Goal: Find specific page/section: Find specific page/section

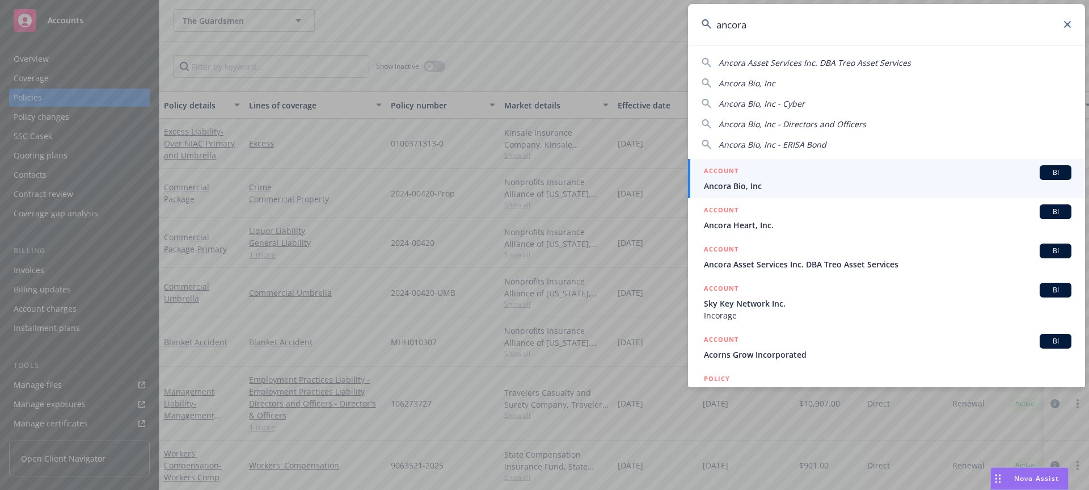
type input "ancora"
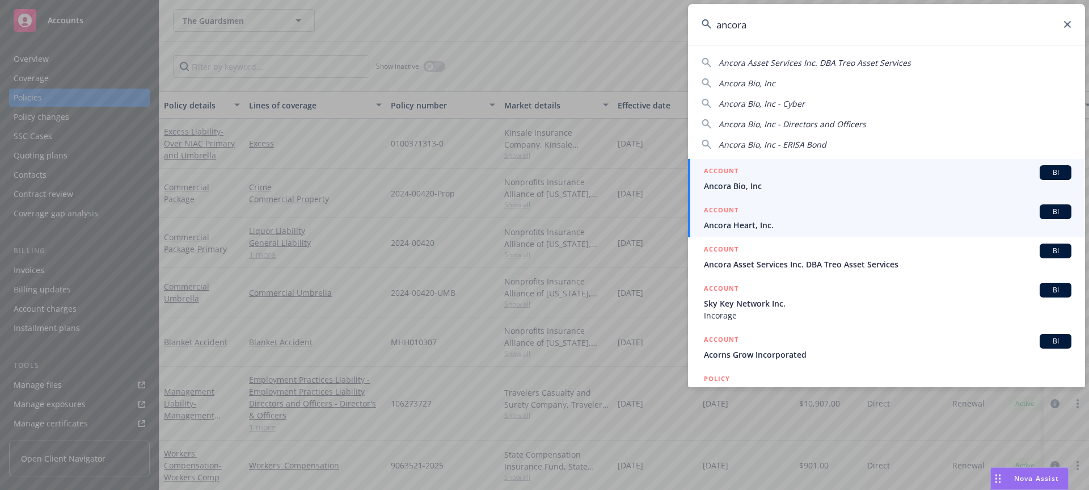
click at [823, 218] on div "ACCOUNT BI" at bounding box center [888, 211] width 368 height 15
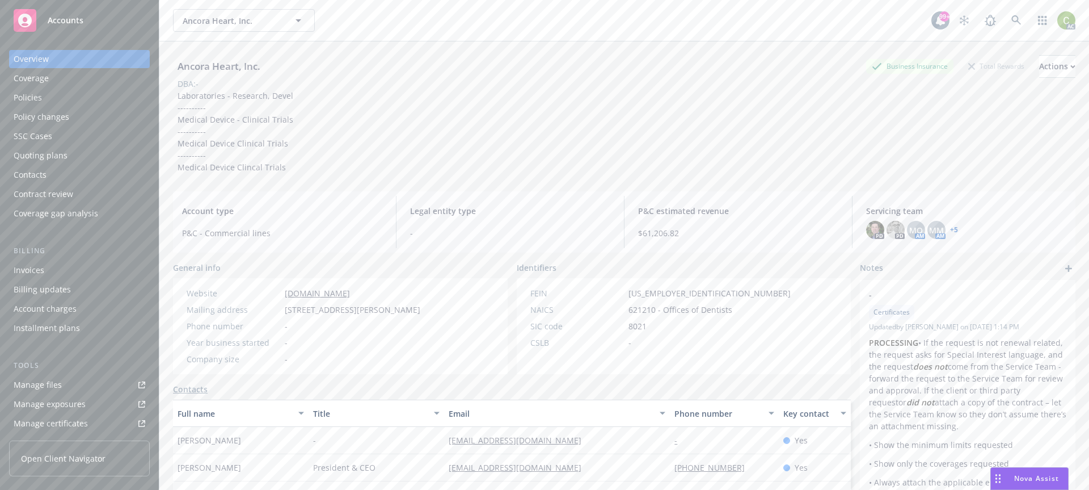
click at [951, 230] on link "+ 5" at bounding box center [954, 229] width 8 height 7
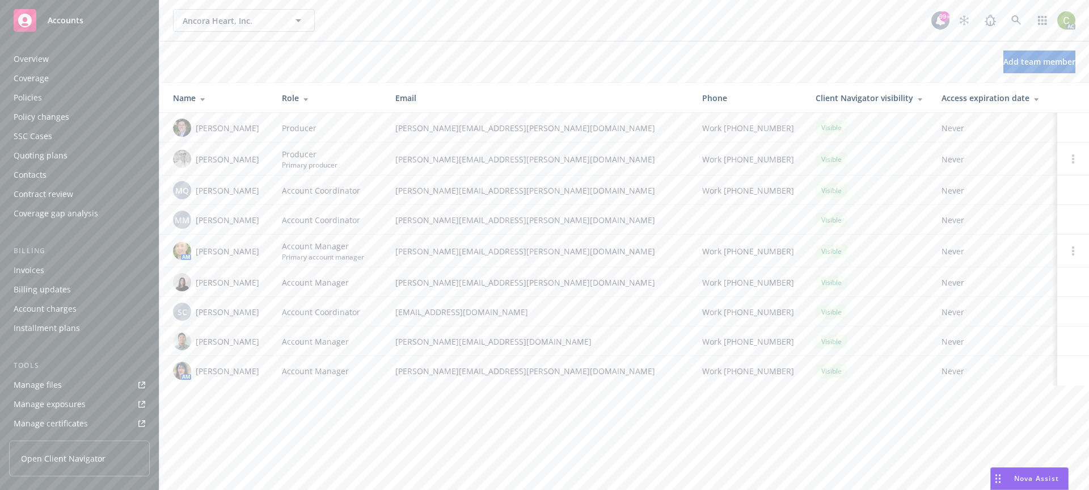
click at [62, 96] on div "Policies" at bounding box center [80, 97] width 132 height 18
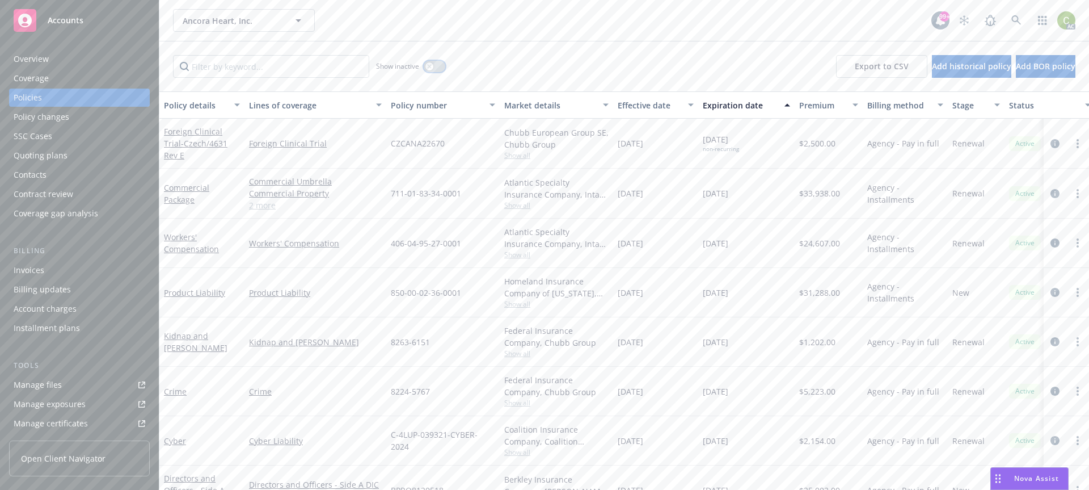
click at [429, 70] on div "button" at bounding box center [429, 66] width 8 height 8
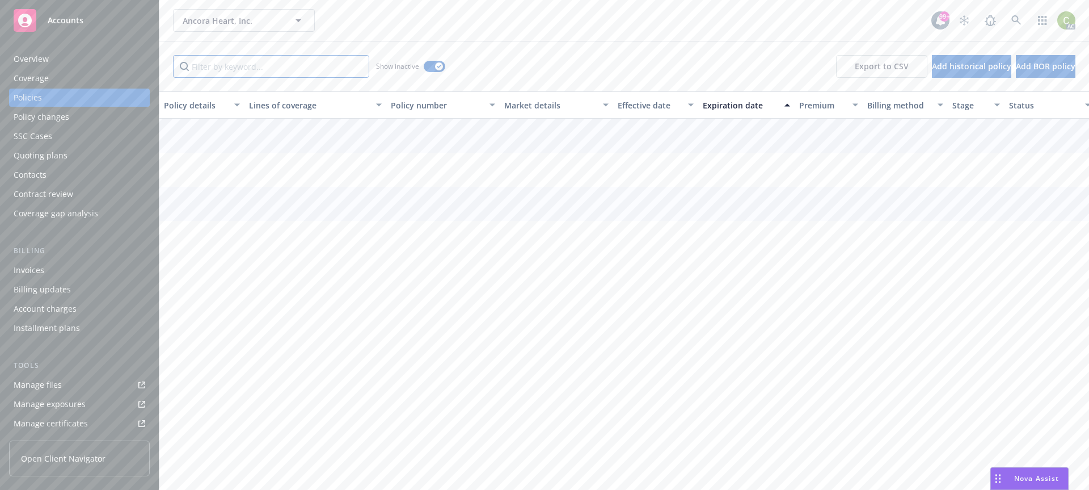
click at [318, 72] on input "Filter by keyword..." at bounding box center [271, 66] width 196 height 23
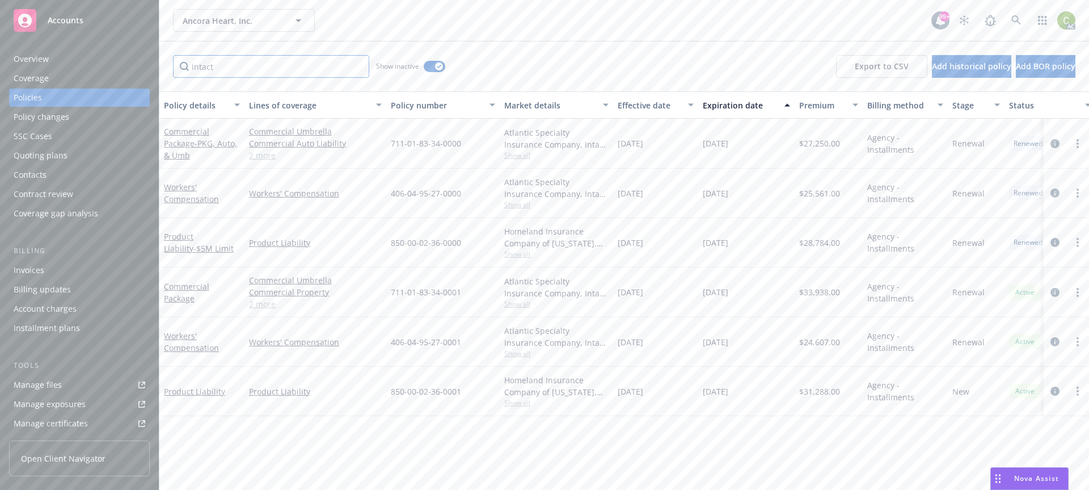
type input "intact"
